Goal: Check status: Check status

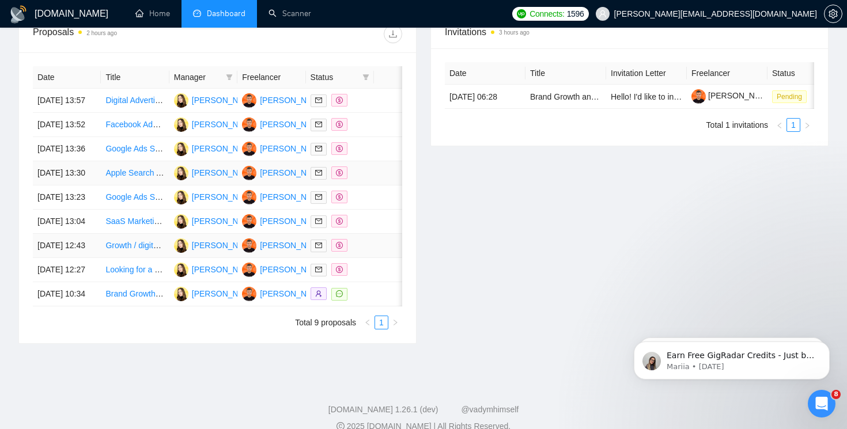
scroll to position [460, 0]
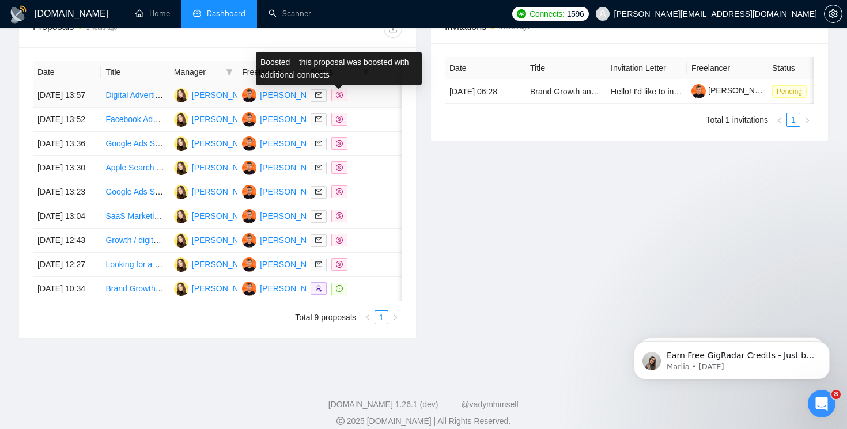
click at [342, 99] on icon "dollar" at bounding box center [339, 95] width 7 height 7
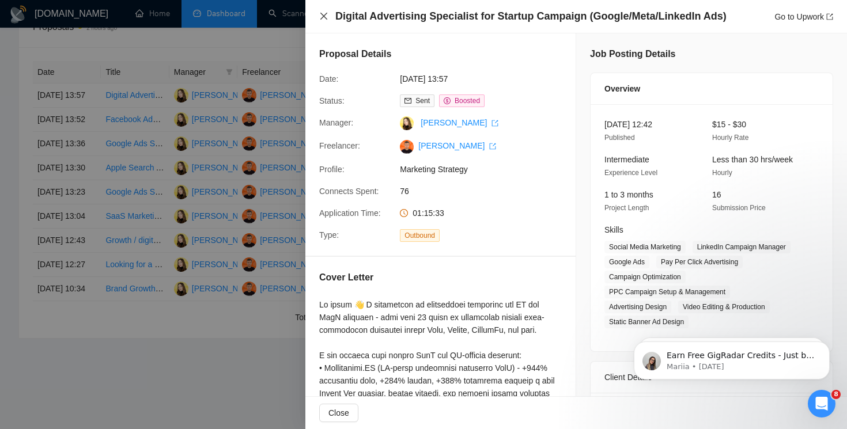
click at [322, 19] on icon "close" at bounding box center [323, 16] width 9 height 9
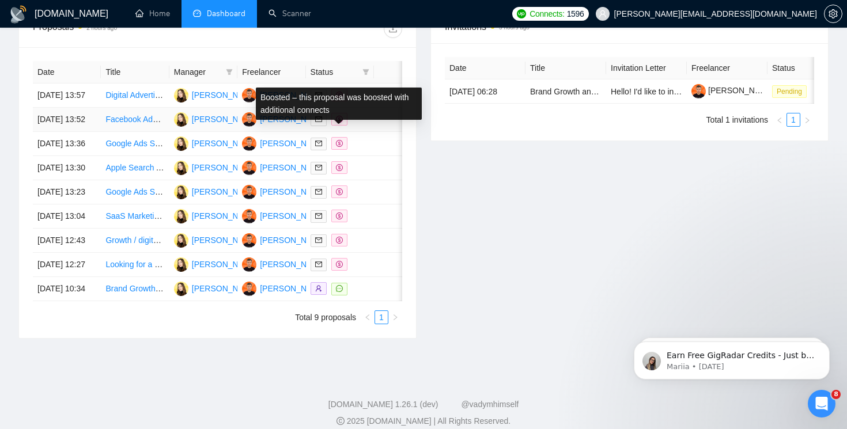
click at [339, 123] on icon "dollar" at bounding box center [339, 119] width 7 height 7
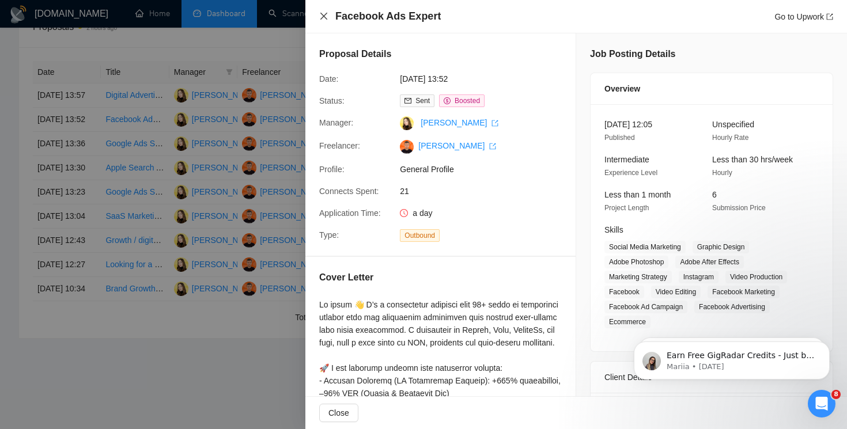
click at [321, 17] on icon "close" at bounding box center [323, 16] width 9 height 9
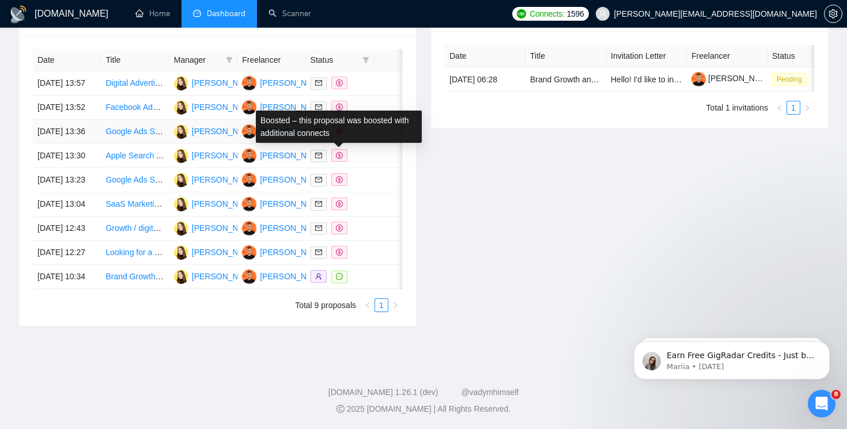
scroll to position [503, 0]
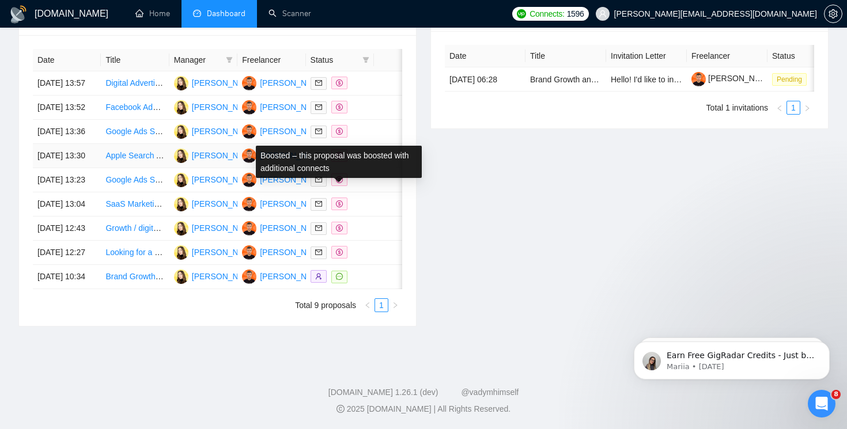
click at [336, 146] on div "Boosted – this proposal was boosted with additional connects" at bounding box center [339, 162] width 166 height 32
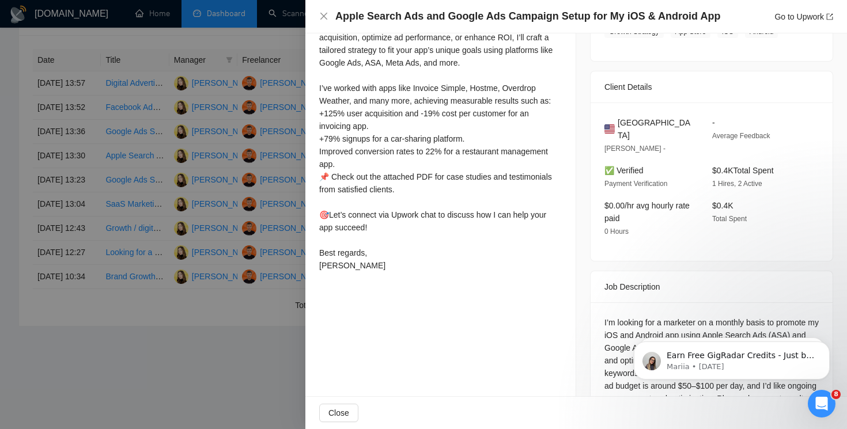
scroll to position [334, 0]
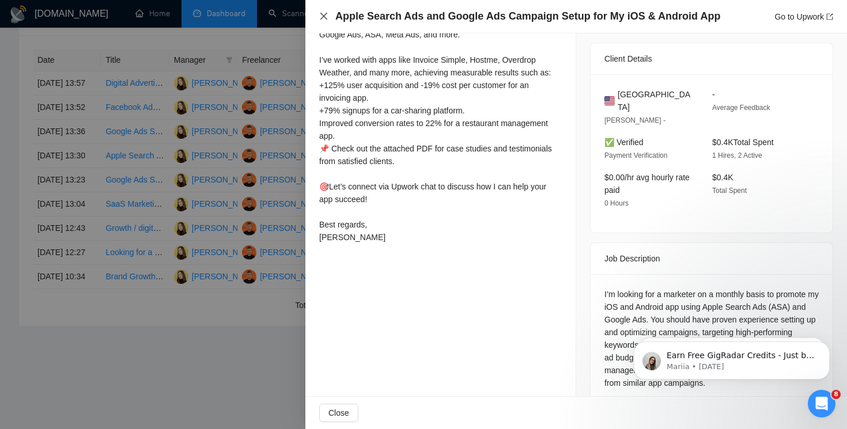
click at [326, 16] on icon "close" at bounding box center [323, 16] width 9 height 9
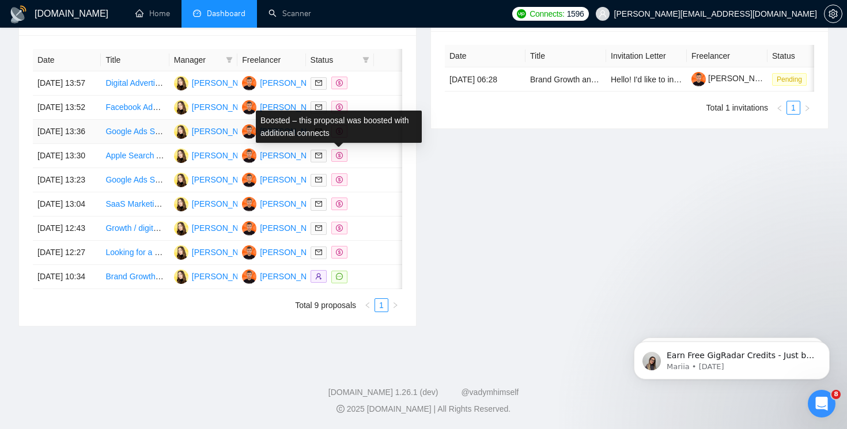
click at [340, 128] on icon "dollar" at bounding box center [339, 131] width 7 height 7
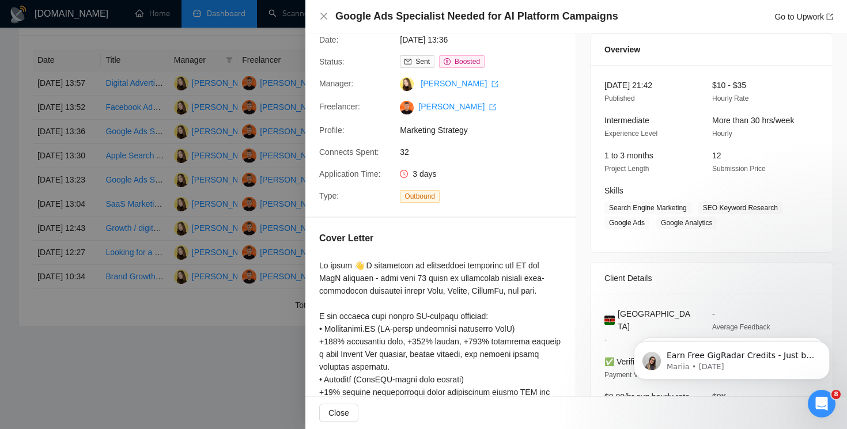
scroll to position [351, 0]
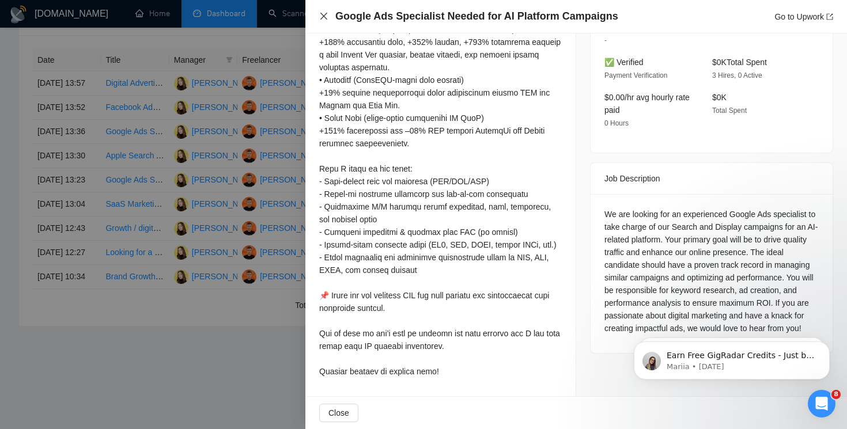
click at [326, 12] on icon "close" at bounding box center [323, 16] width 9 height 9
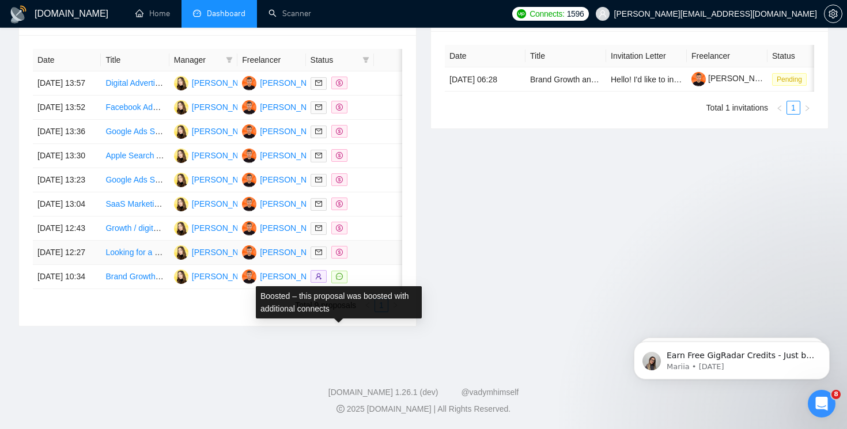
click at [341, 256] on icon "dollar" at bounding box center [339, 252] width 7 height 7
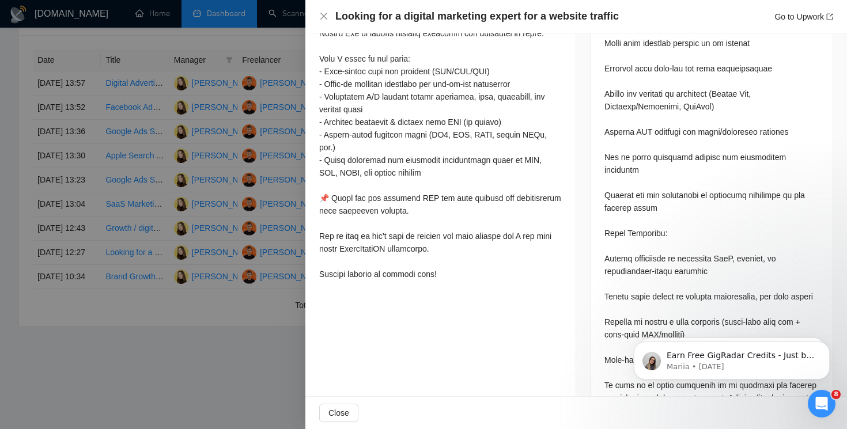
scroll to position [665, 0]
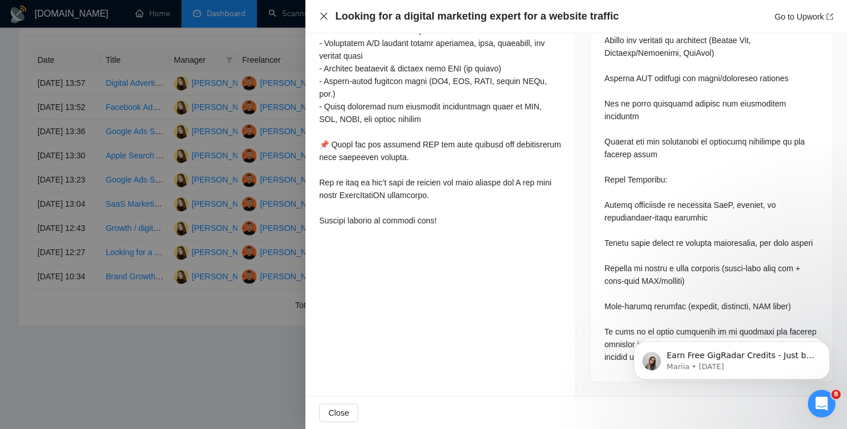
click at [323, 17] on icon "close" at bounding box center [323, 16] width 7 height 7
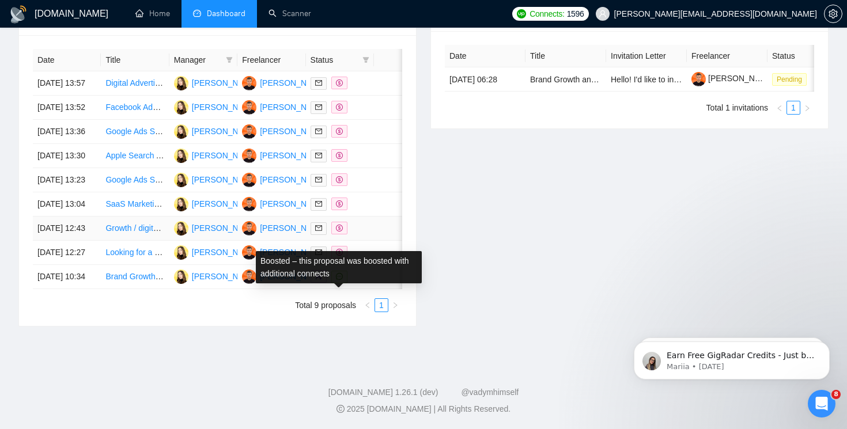
click at [343, 234] on span at bounding box center [339, 228] width 16 height 13
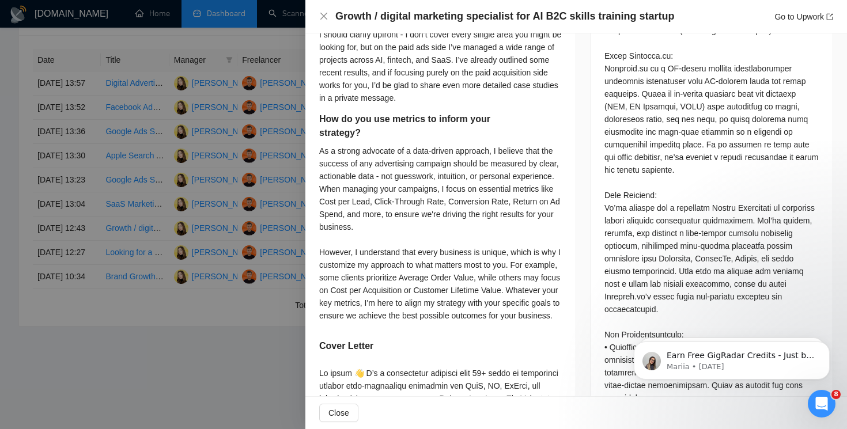
scroll to position [0, 0]
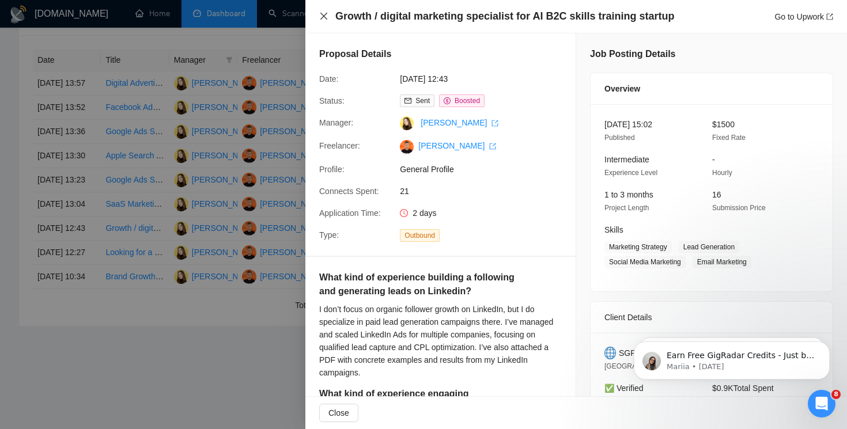
click at [327, 16] on icon "close" at bounding box center [323, 16] width 9 height 9
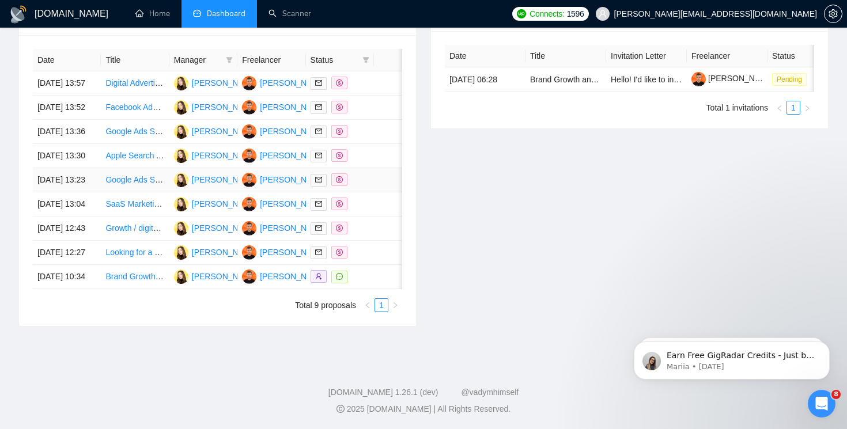
click at [340, 186] on span at bounding box center [339, 179] width 16 height 13
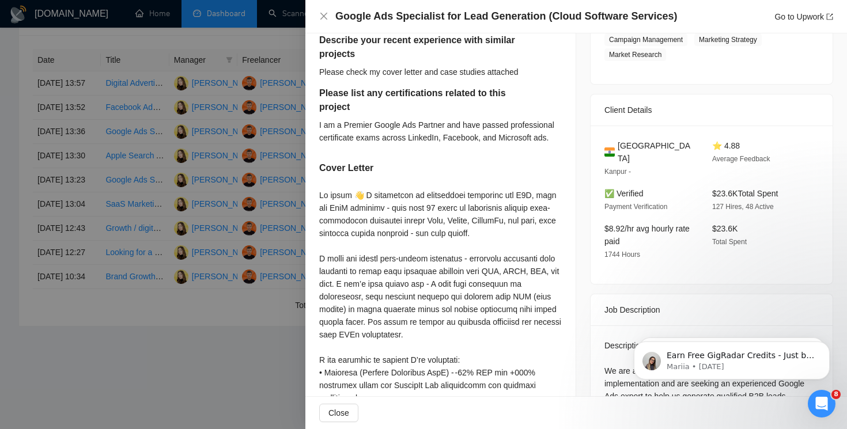
scroll to position [245, 0]
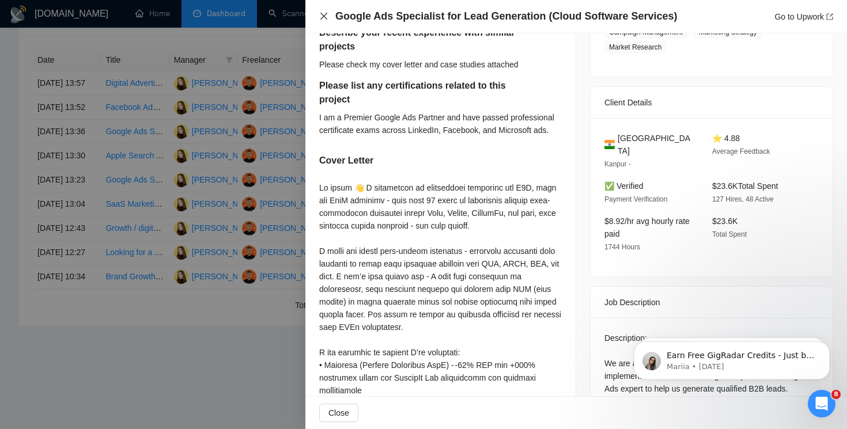
click at [321, 18] on icon "close" at bounding box center [323, 16] width 7 height 7
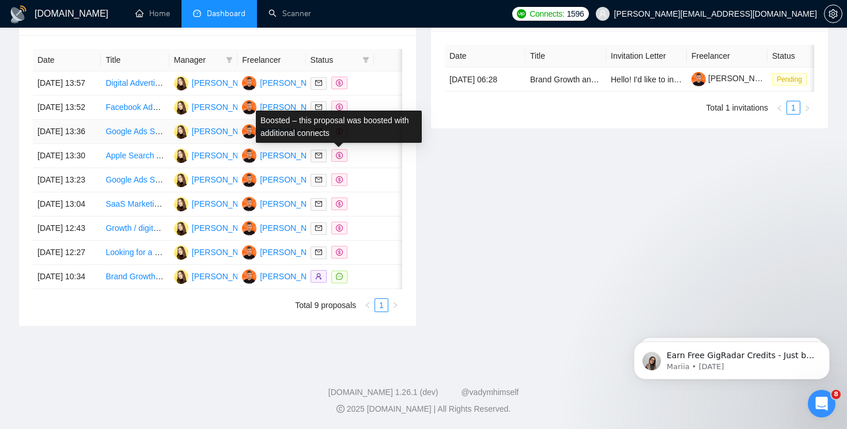
click at [340, 130] on icon "dollar" at bounding box center [339, 131] width 7 height 7
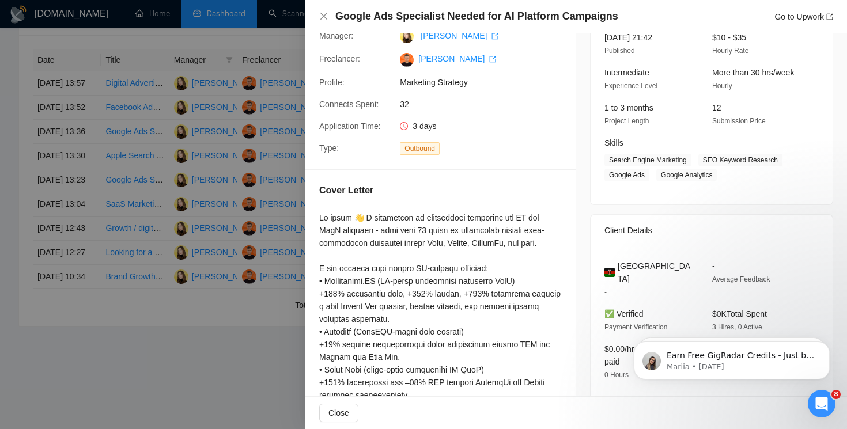
scroll to position [95, 0]
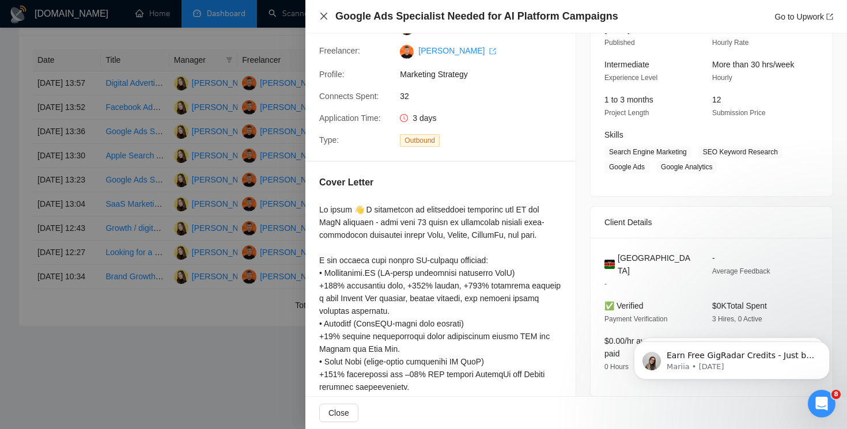
click at [320, 17] on icon "close" at bounding box center [323, 16] width 9 height 9
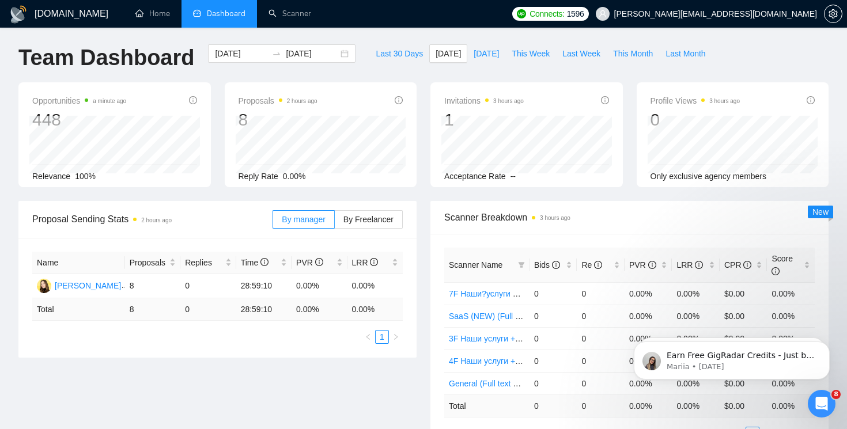
scroll to position [0, 0]
